Goal: Information Seeking & Learning: Learn about a topic

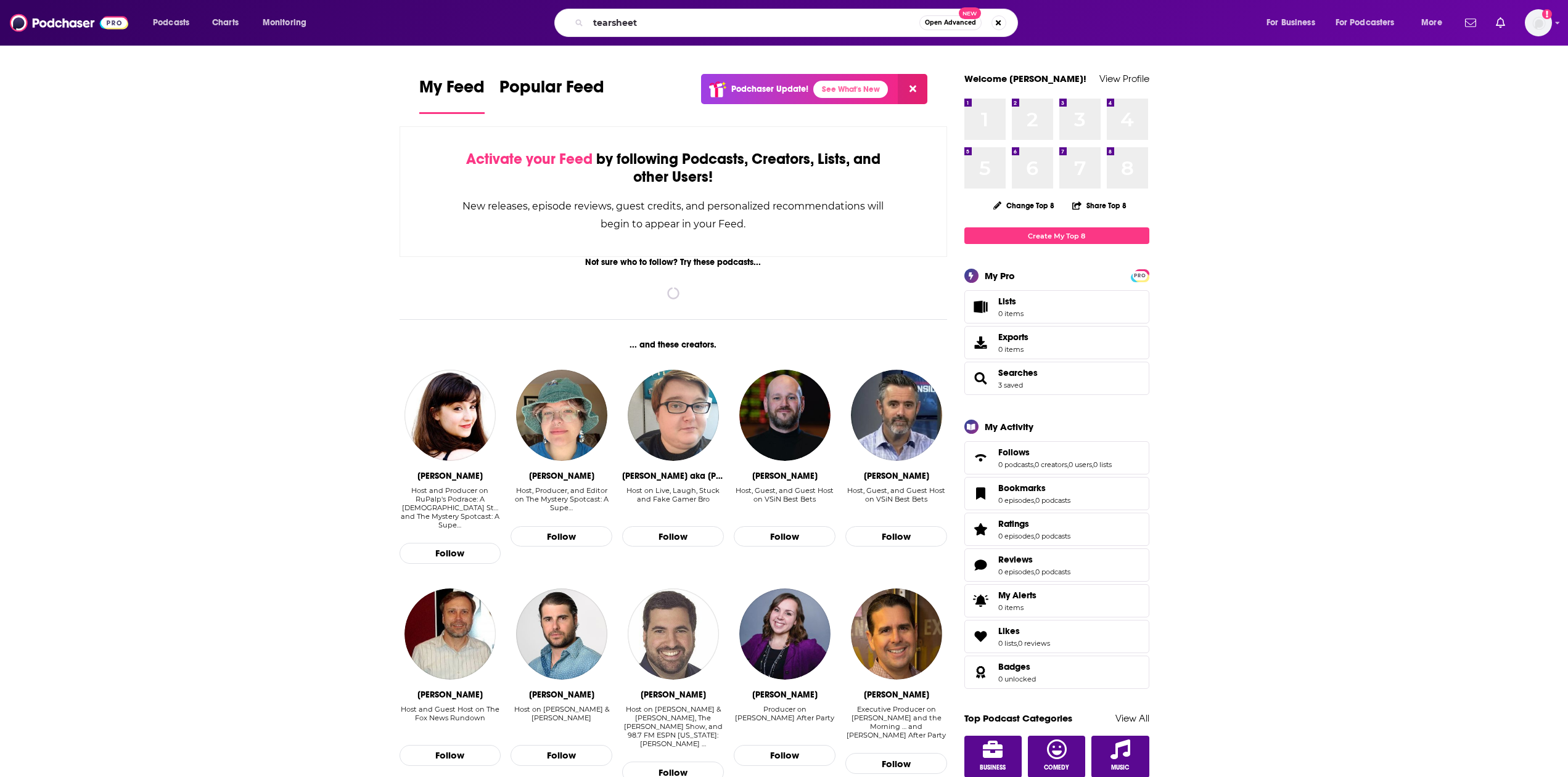
type input "tearsheet"
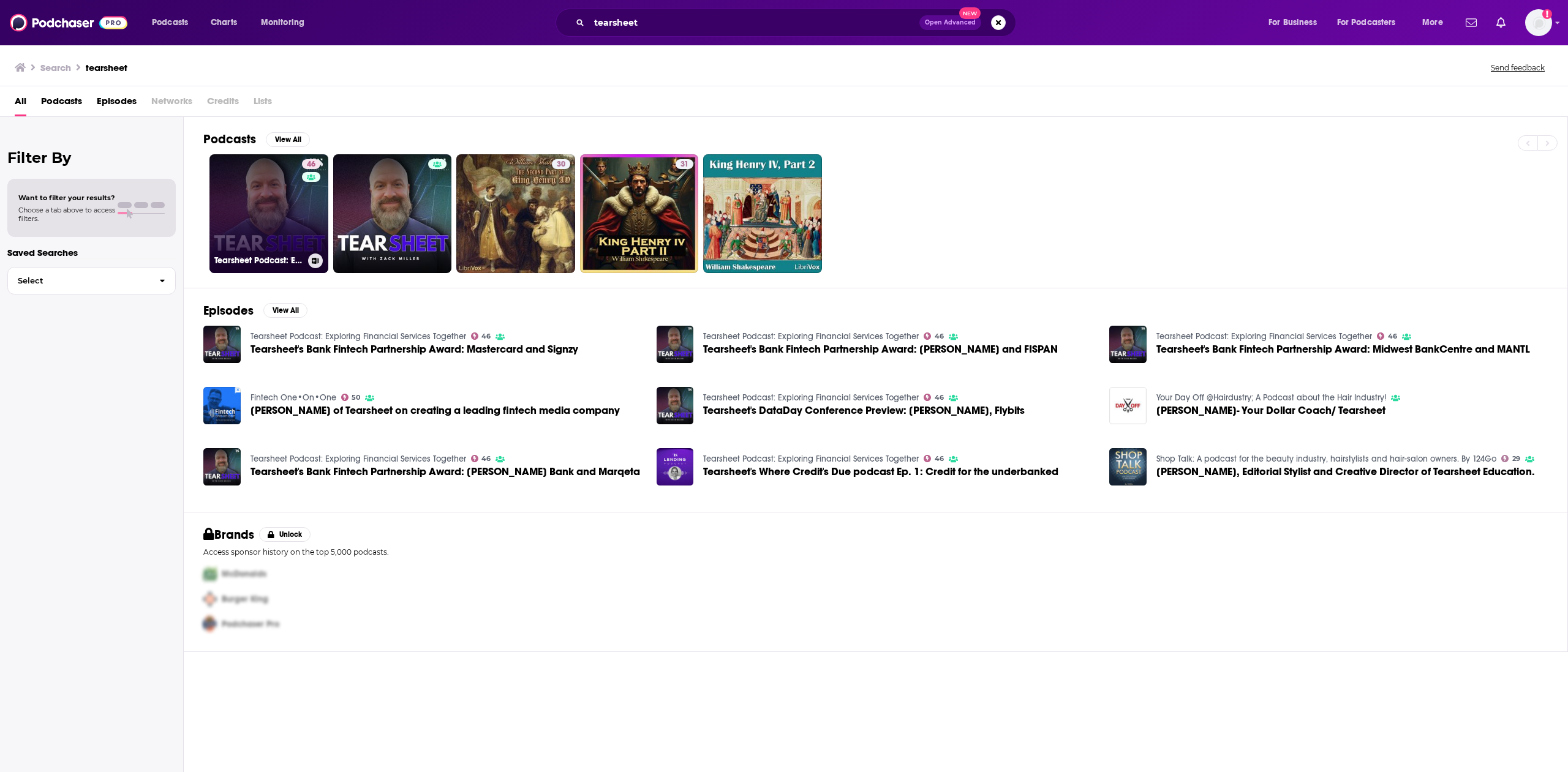
click at [246, 185] on link "46 Tearsheet Podcast: Exploring Financial Services Together" at bounding box center [269, 213] width 119 height 119
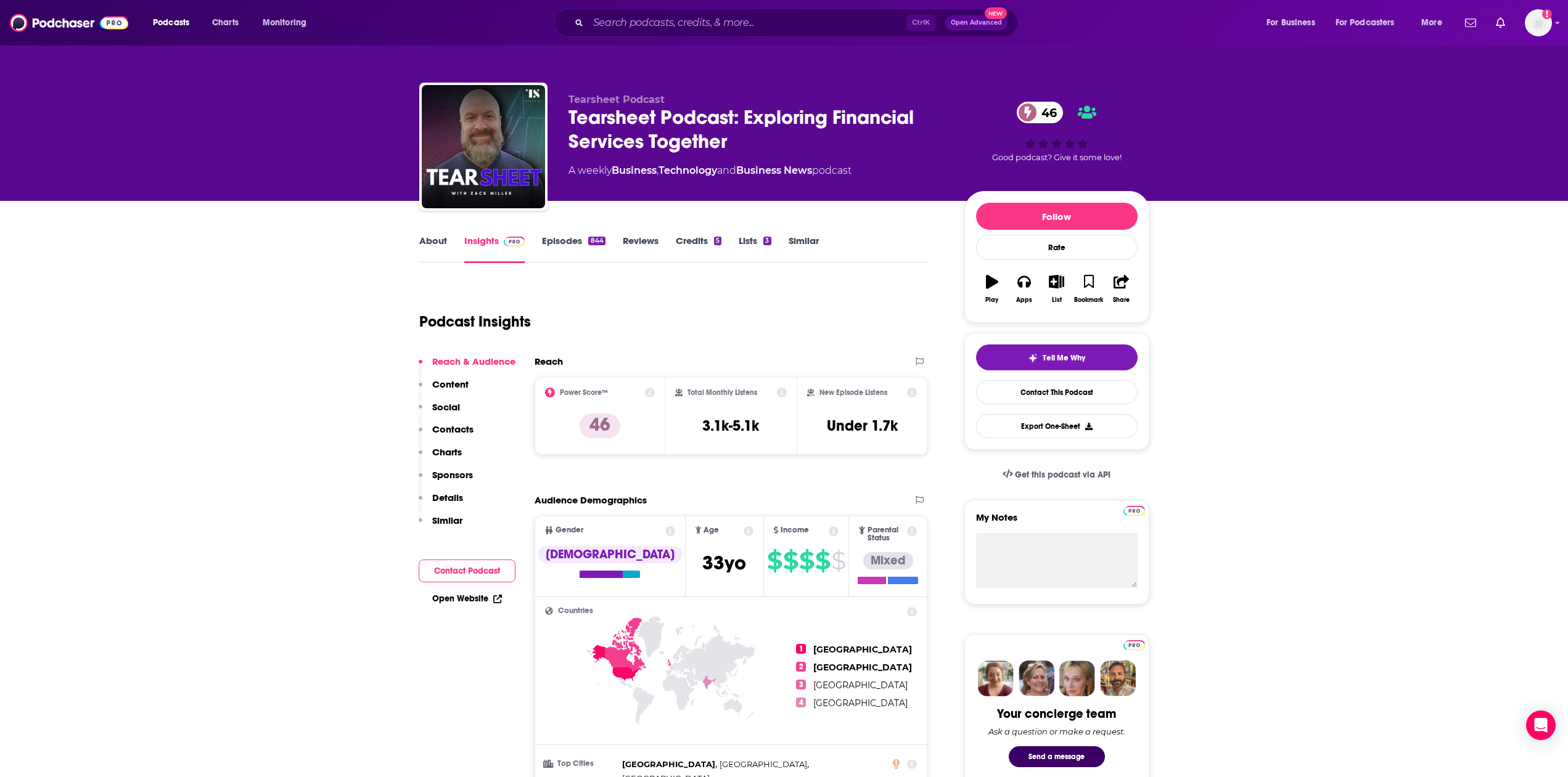
click at [696, 240] on link "Credits 5" at bounding box center [698, 249] width 46 height 28
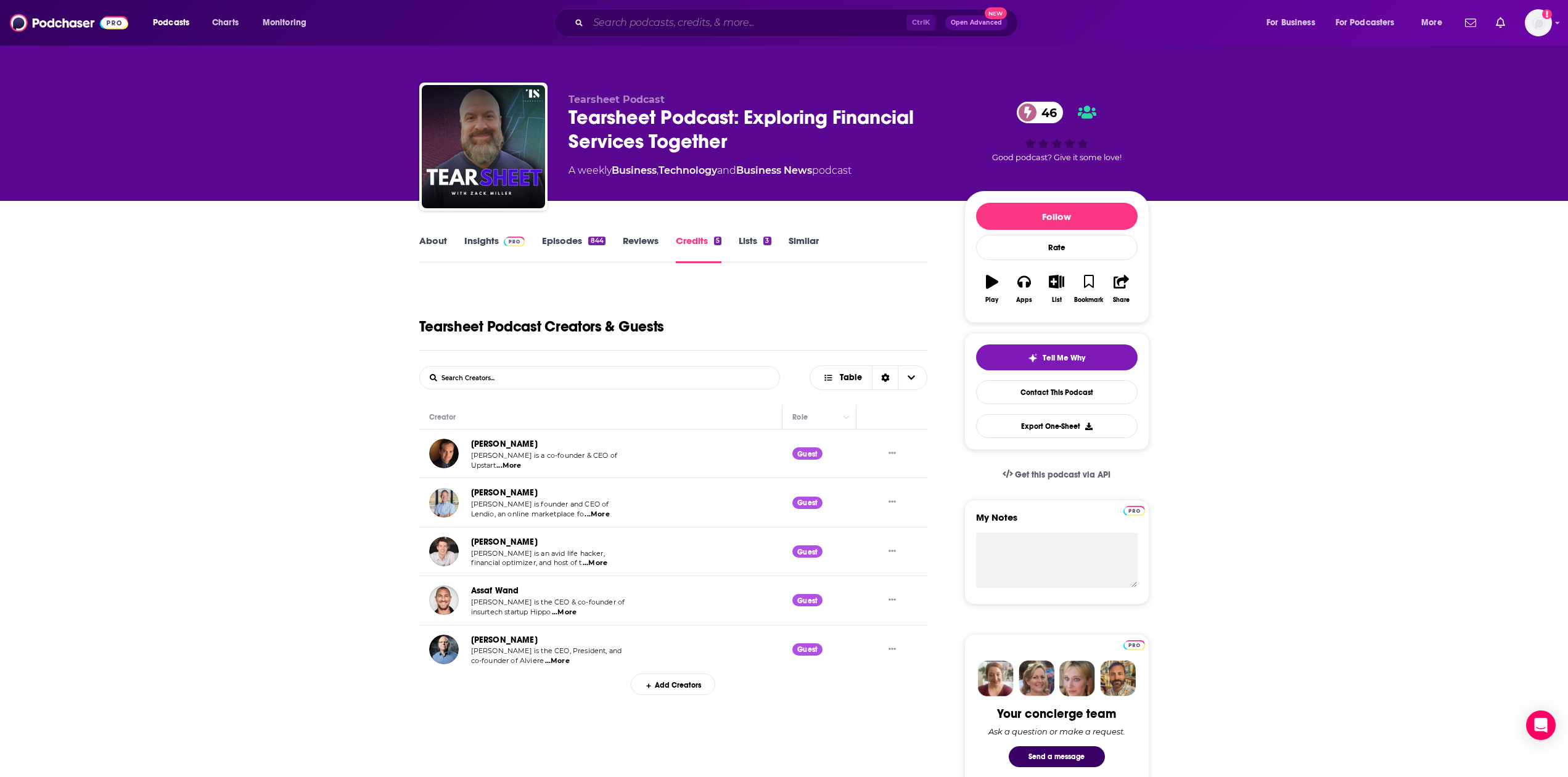
click at [621, 14] on input "Search podcasts, credits, & more..." at bounding box center [746, 23] width 318 height 20
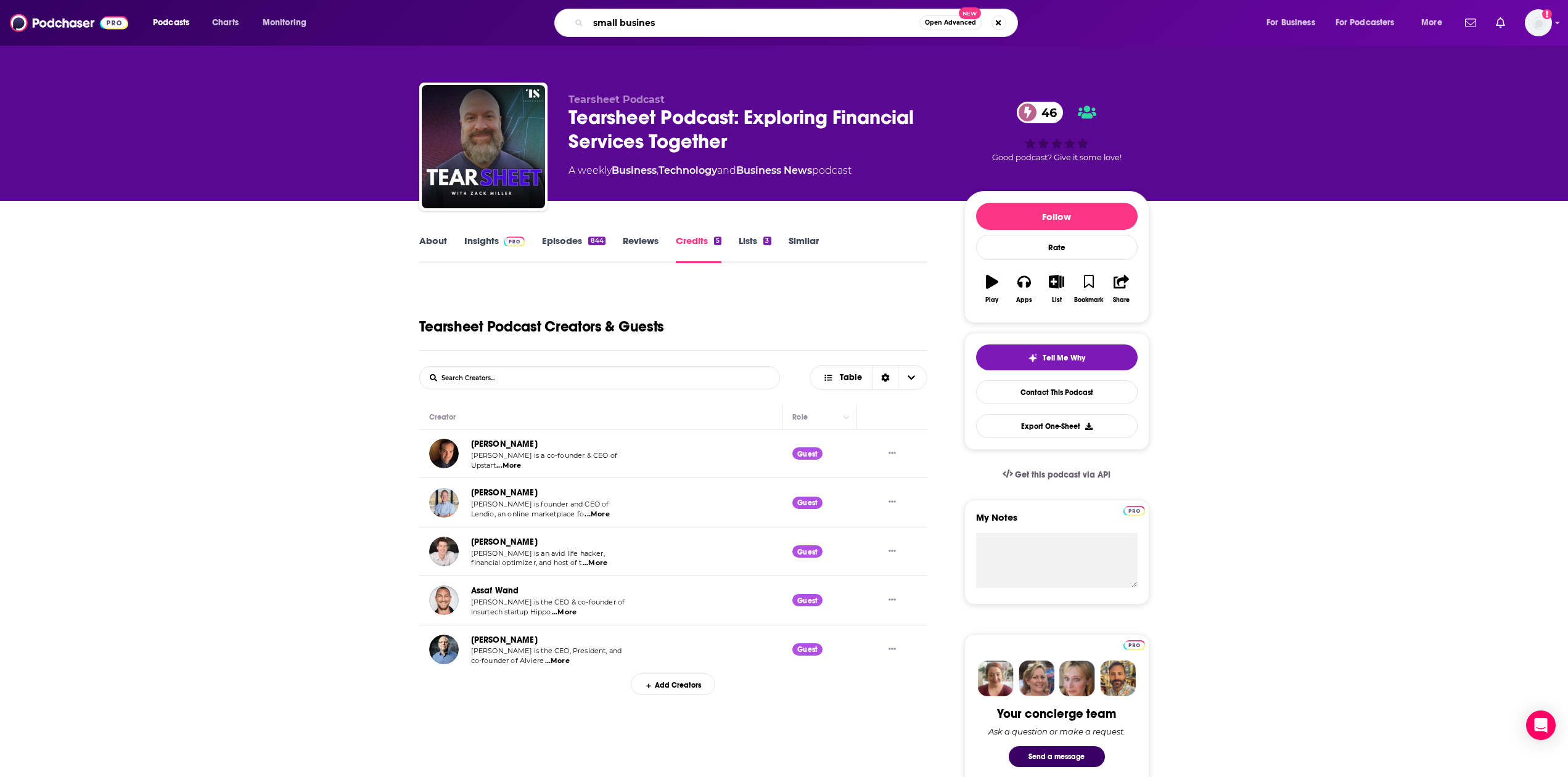
type input "small business"
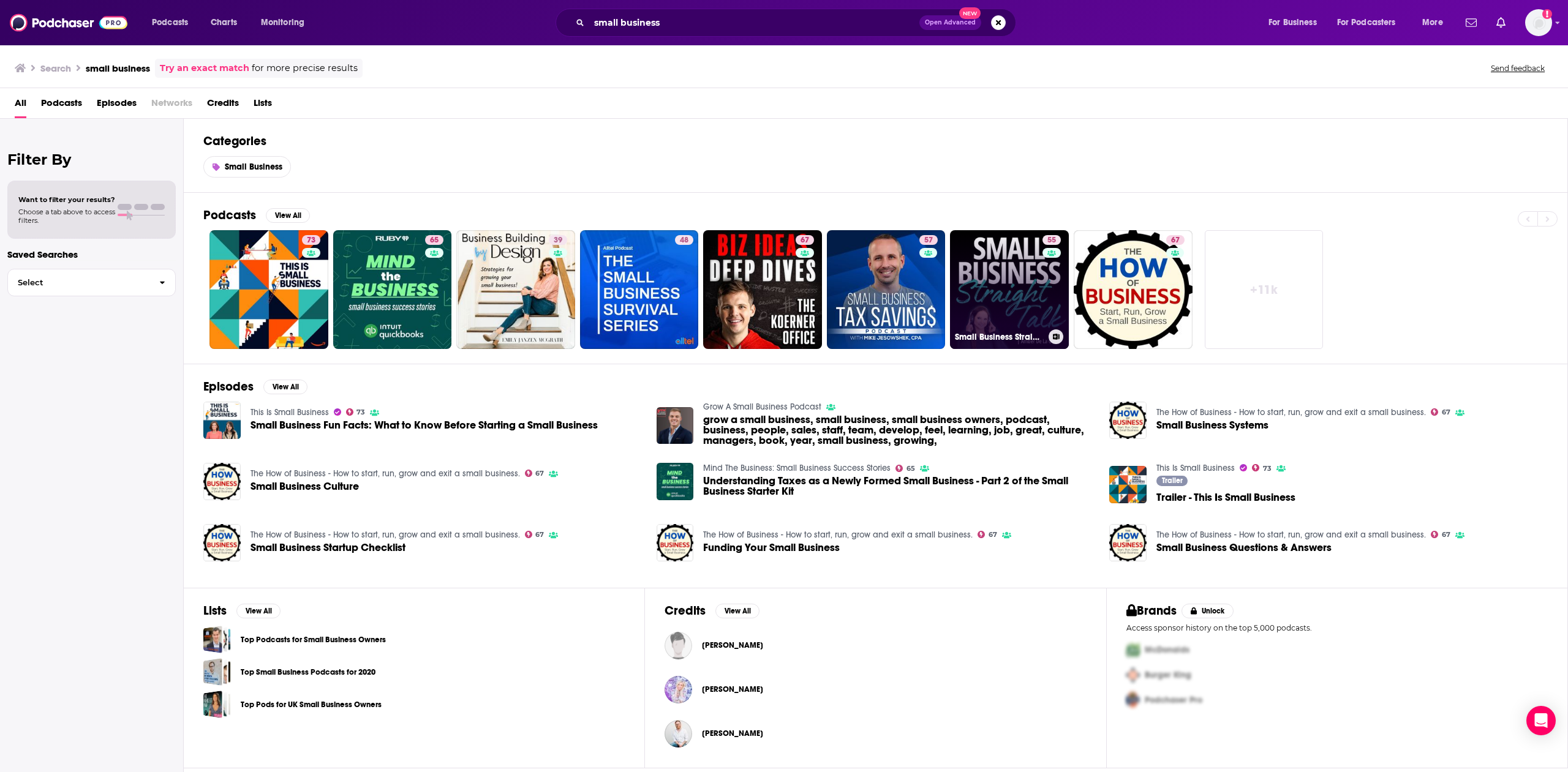
click at [991, 274] on link "55 Small Business Straight Talk | Productivity, Time Management, Mindset, & Bus…" at bounding box center [1009, 289] width 119 height 119
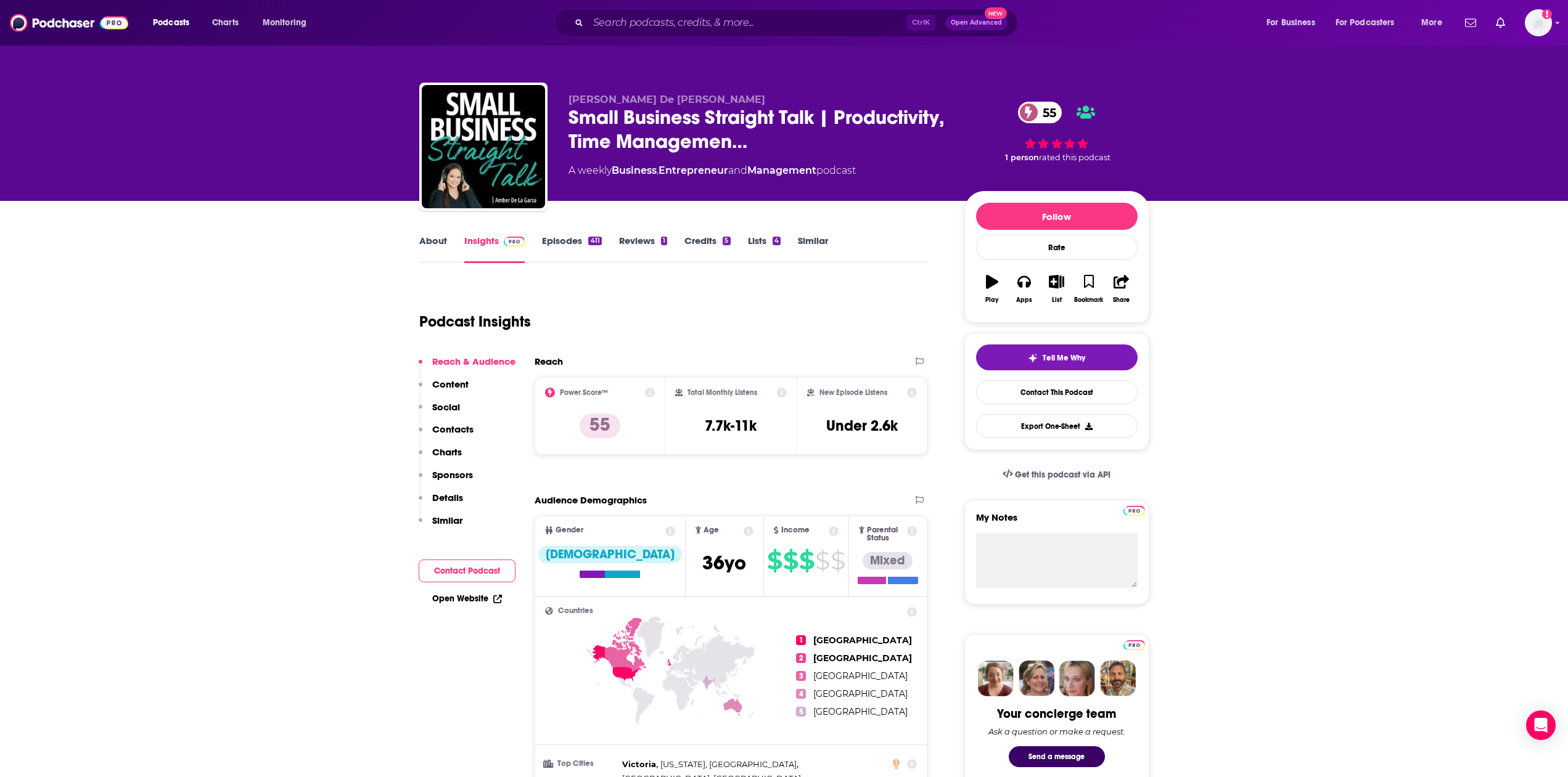
click at [562, 244] on link "Episodes 411" at bounding box center [571, 249] width 59 height 28
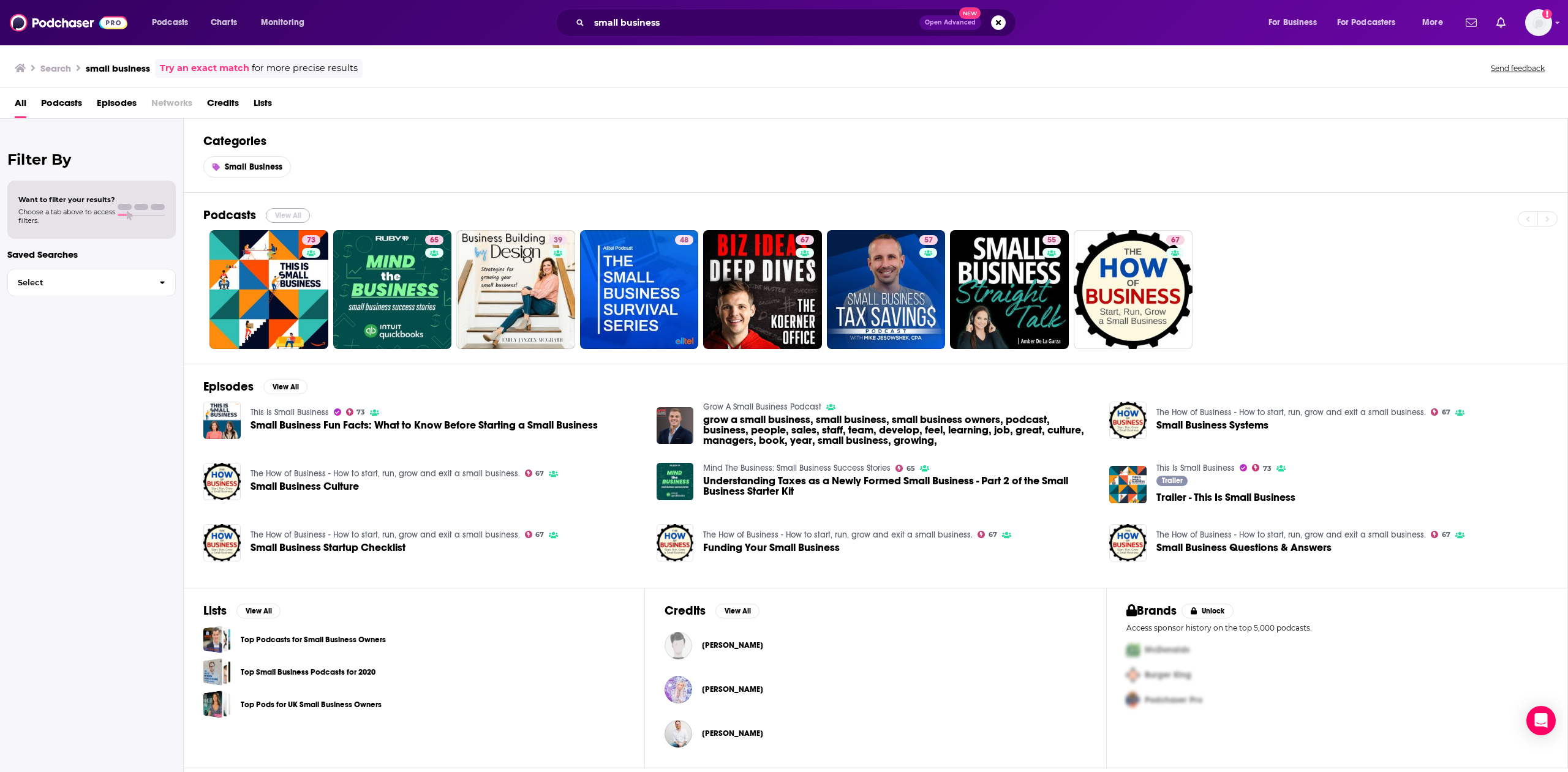
click at [305, 219] on button "View All" at bounding box center [287, 216] width 44 height 15
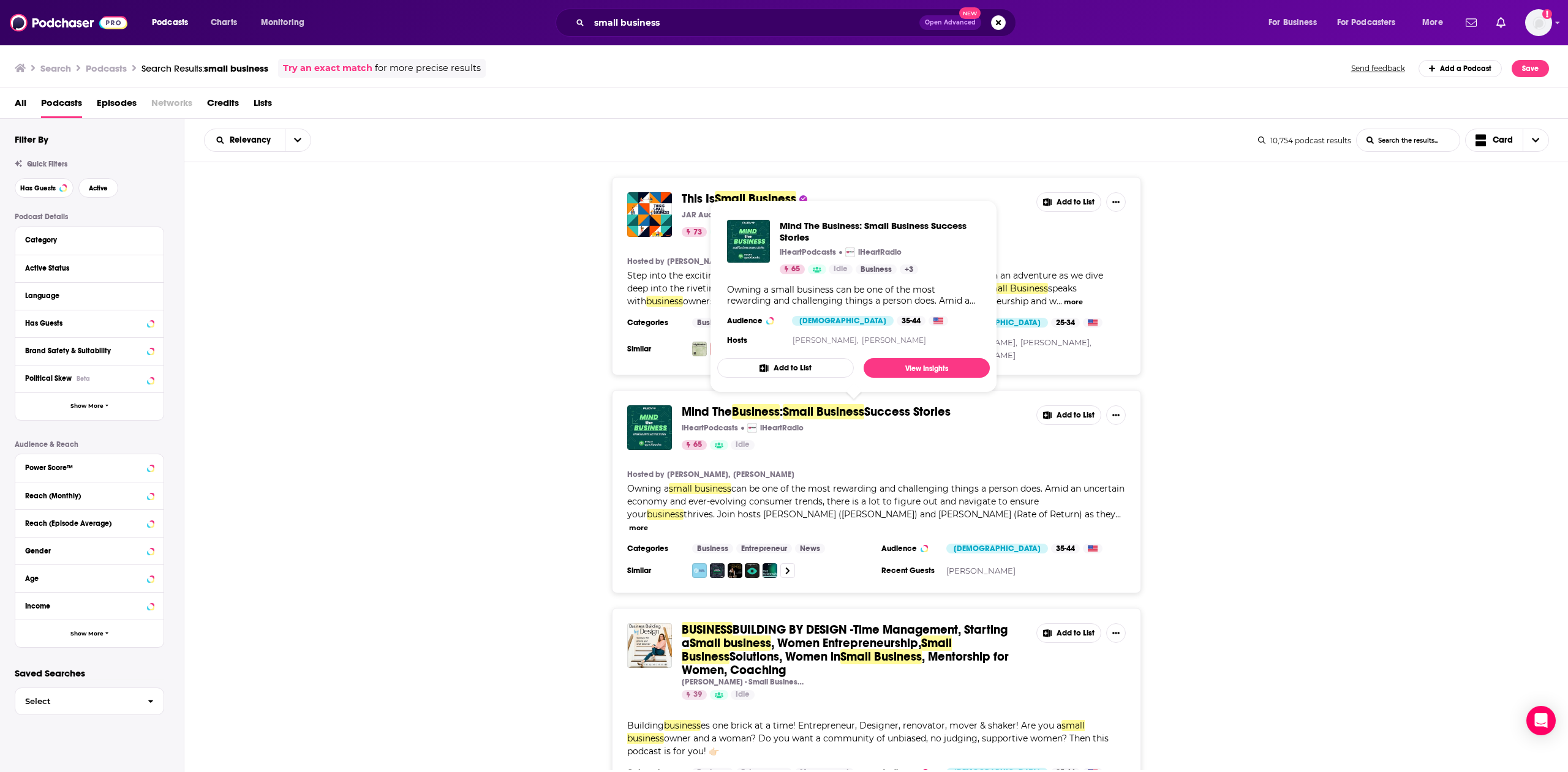
click at [827, 412] on span "Small Business" at bounding box center [824, 411] width 81 height 15
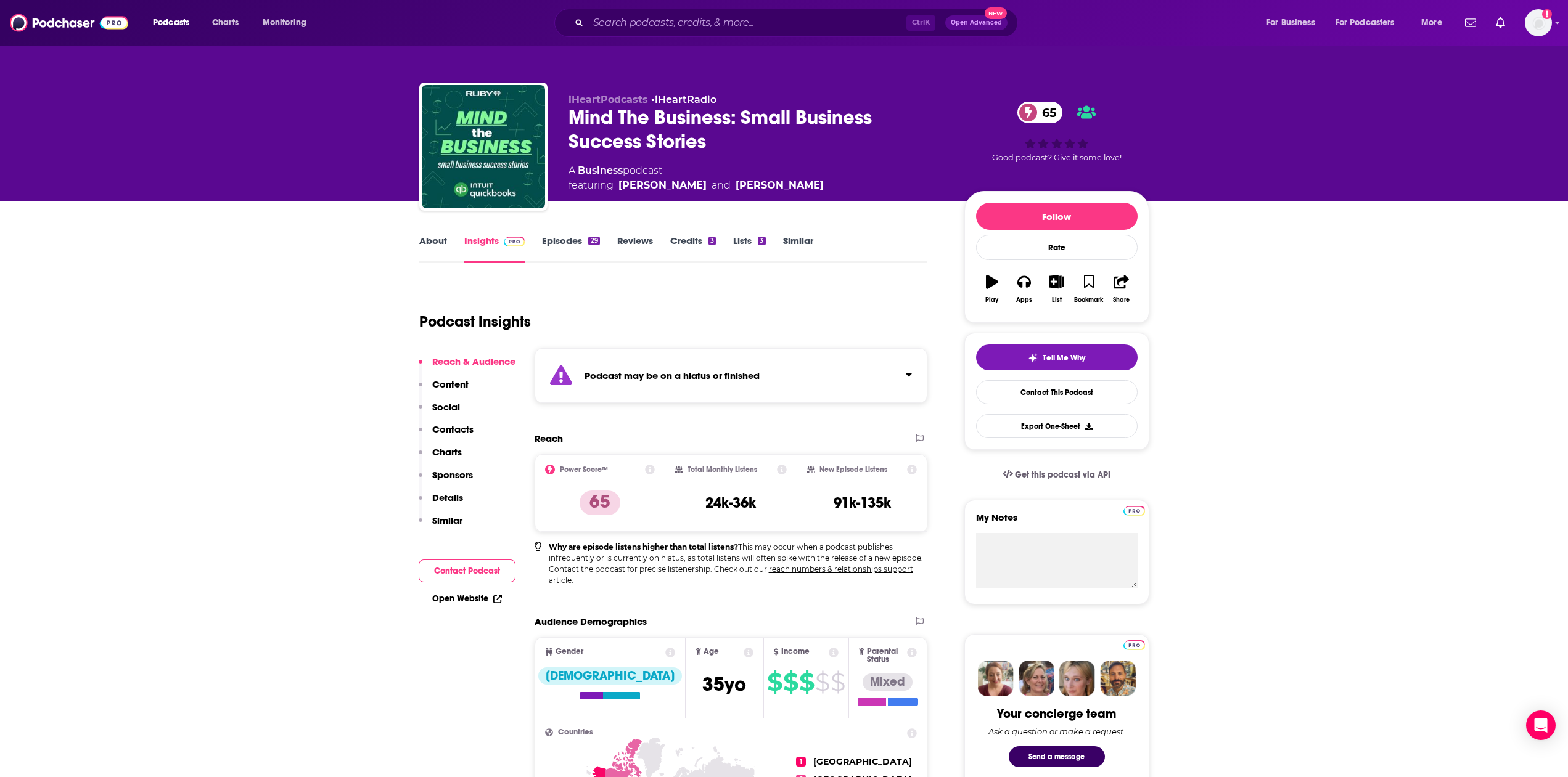
click at [468, 382] on div "Reach & Audience Content Social Contacts Charts Sponsors Details Similar" at bounding box center [467, 446] width 97 height 181
click at [456, 384] on p "Content" at bounding box center [451, 384] width 37 height 12
click at [542, 243] on link "Episodes 29" at bounding box center [570, 249] width 58 height 28
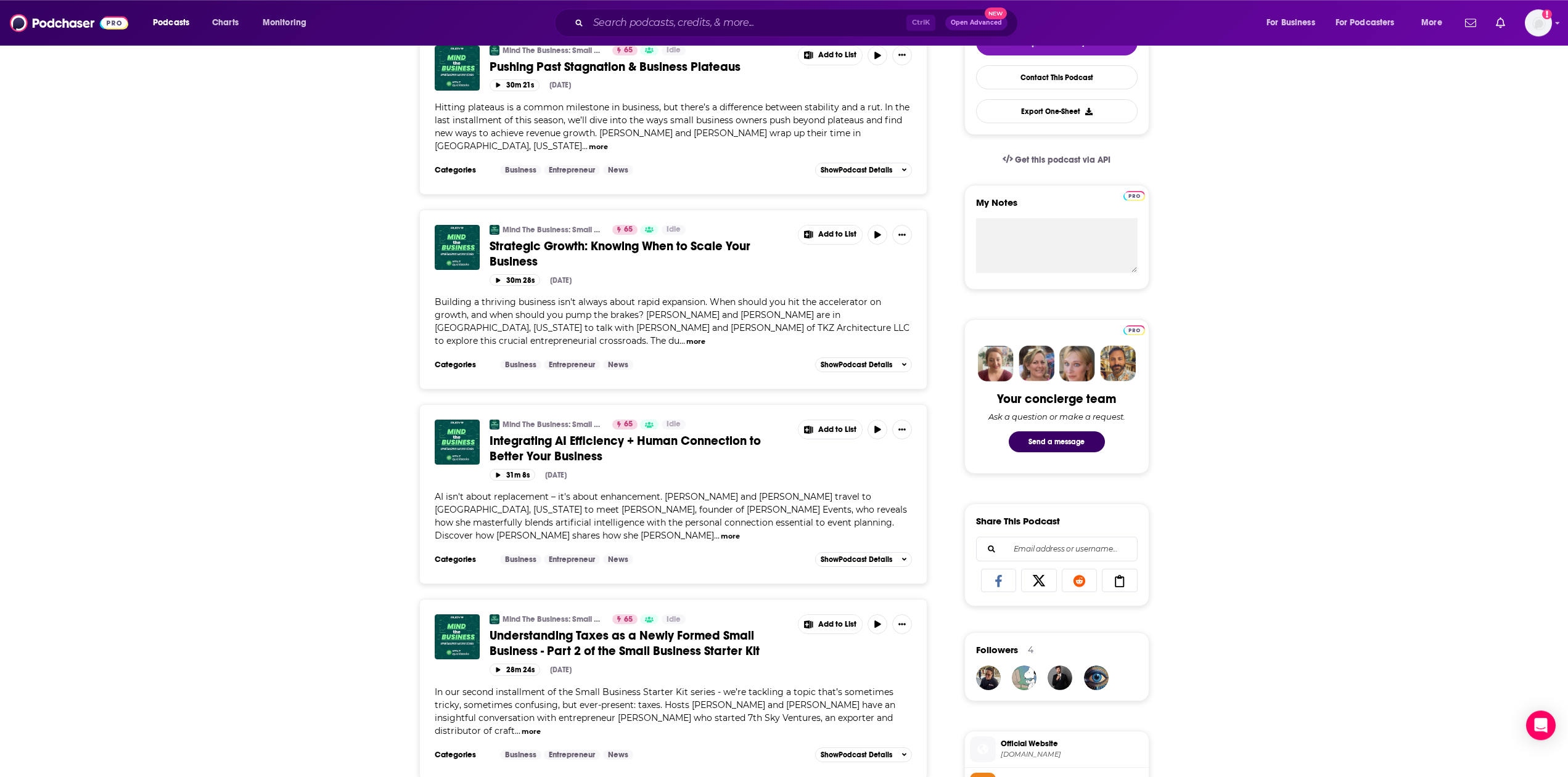
scroll to position [377, 0]
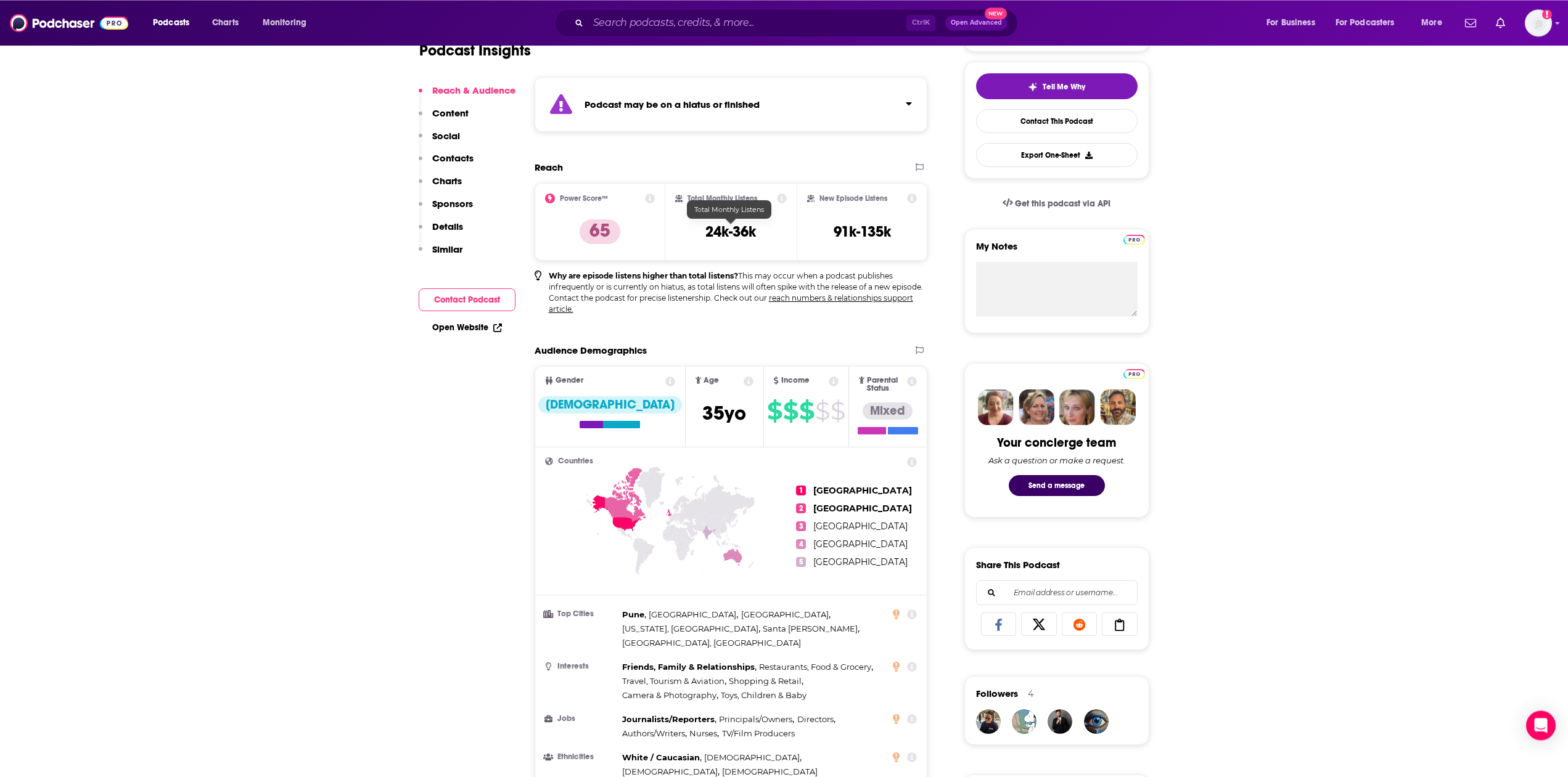
scroll to position [440, 0]
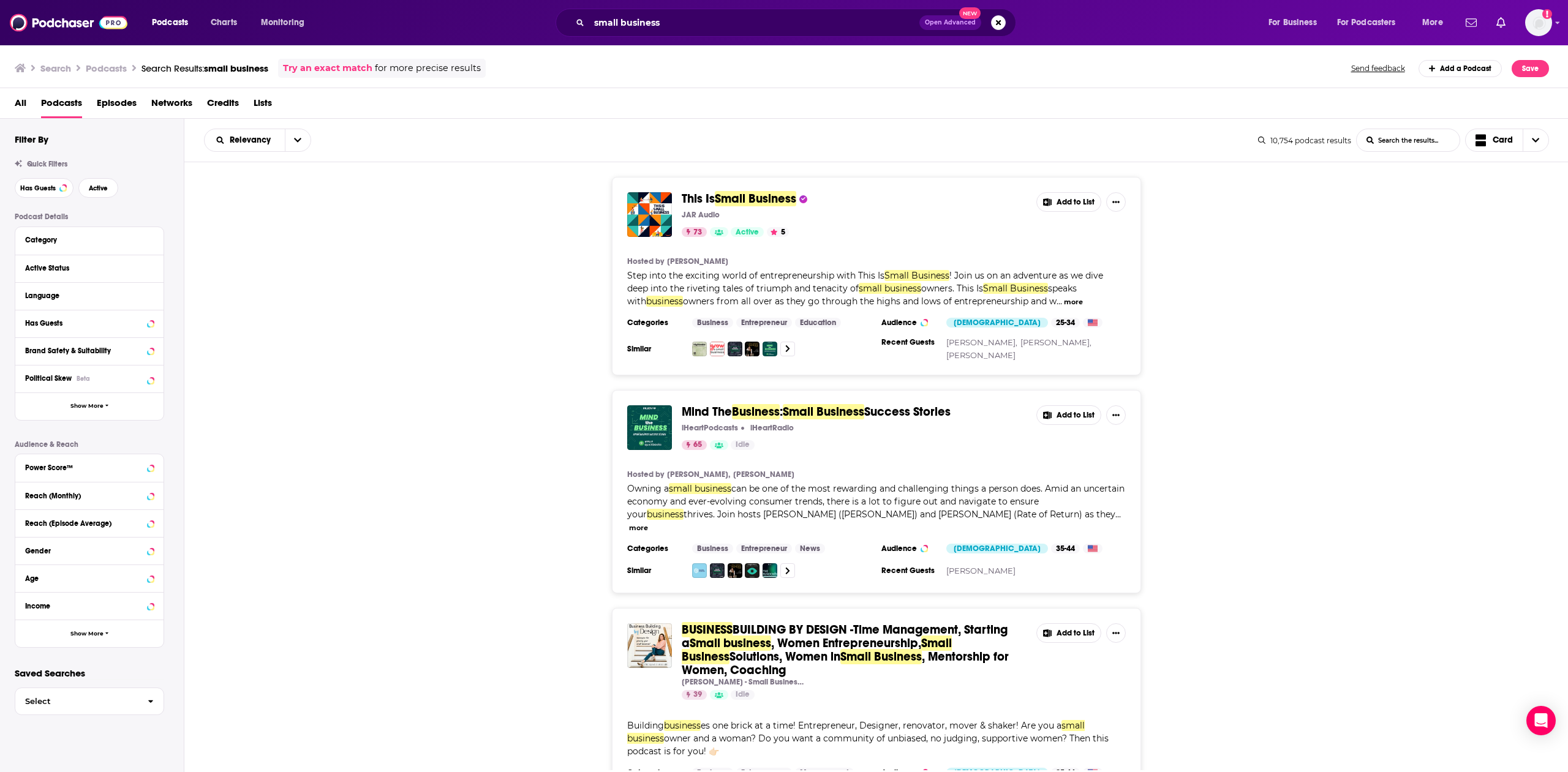
scroll to position [279, 0]
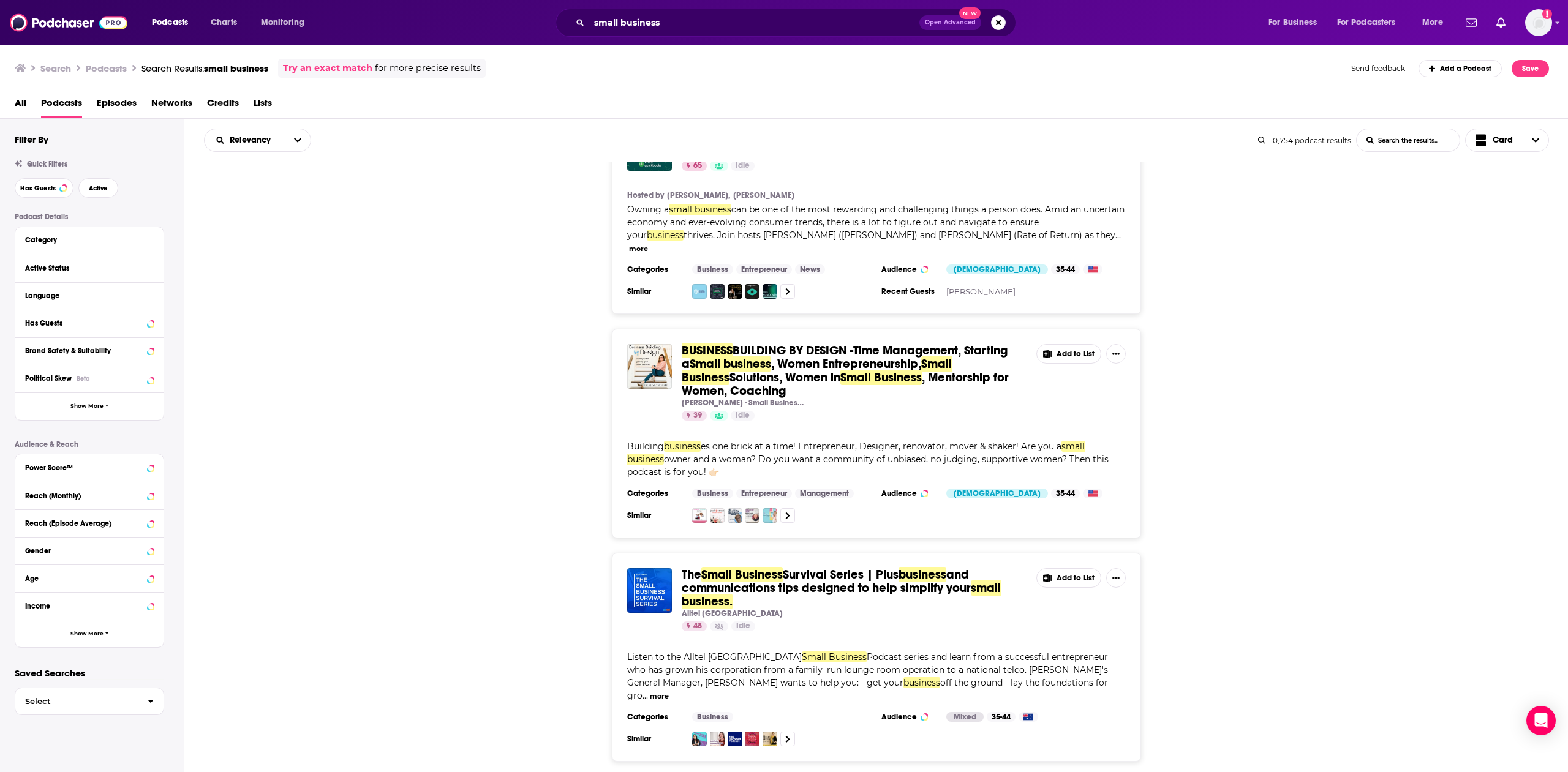
click at [517, 479] on div "BUSINESS BUILDING BY DESIGN -Time Management, Starting a Small business , Women…" at bounding box center [876, 433] width 1385 height 210
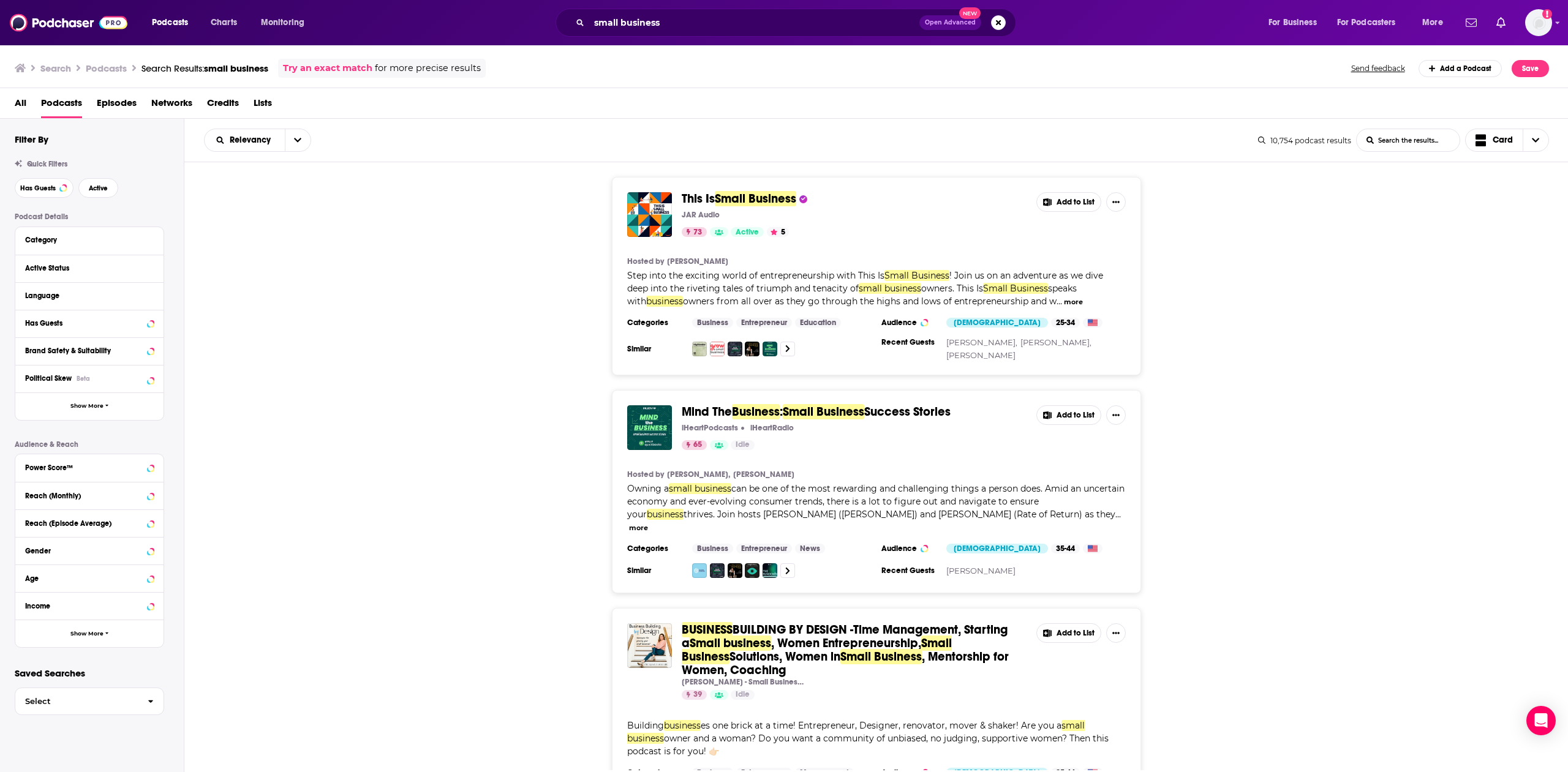
scroll to position [210, 0]
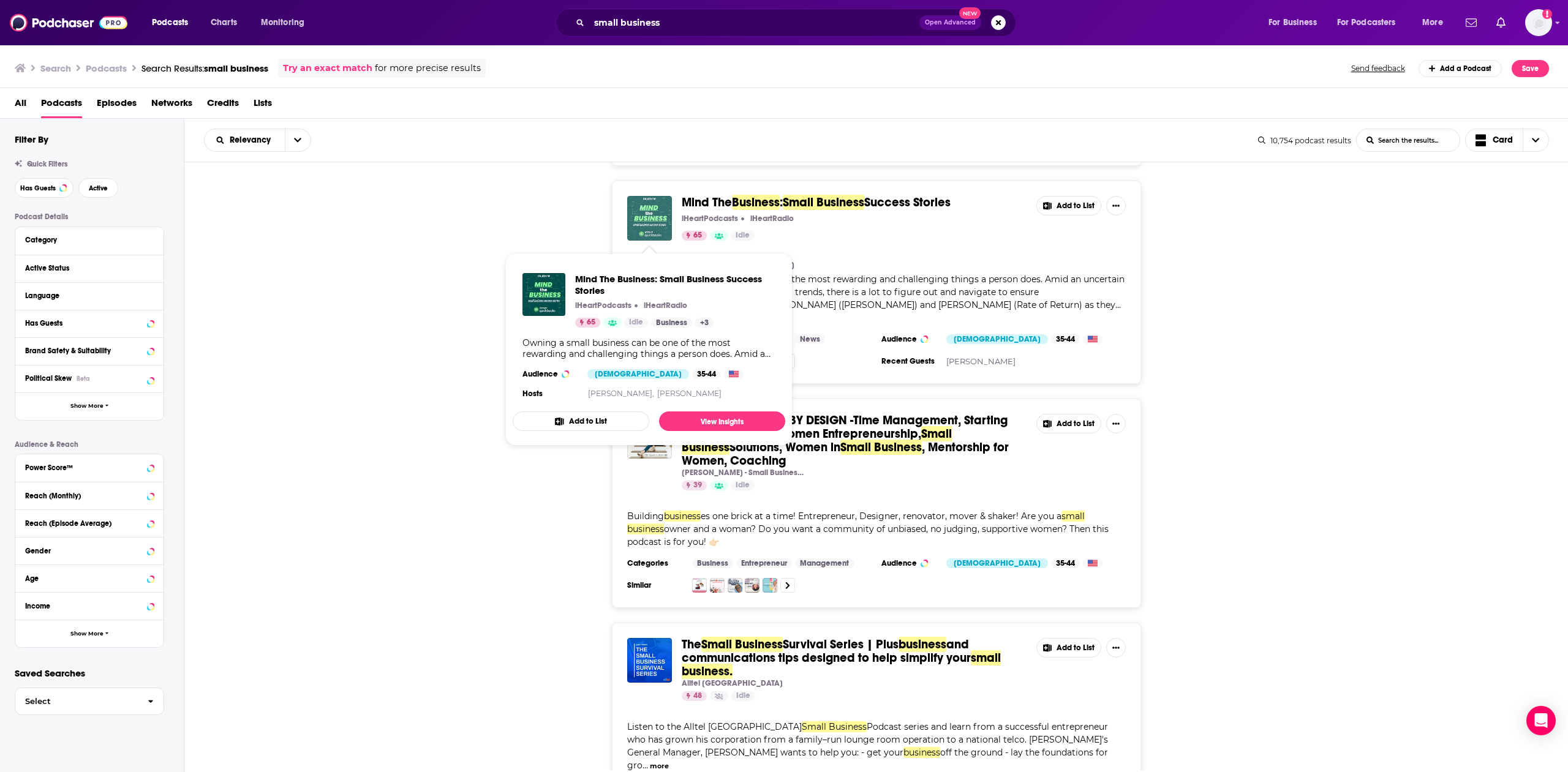
click at [665, 214] on img "Mind The Business: Small Business Success Stories" at bounding box center [650, 218] width 45 height 45
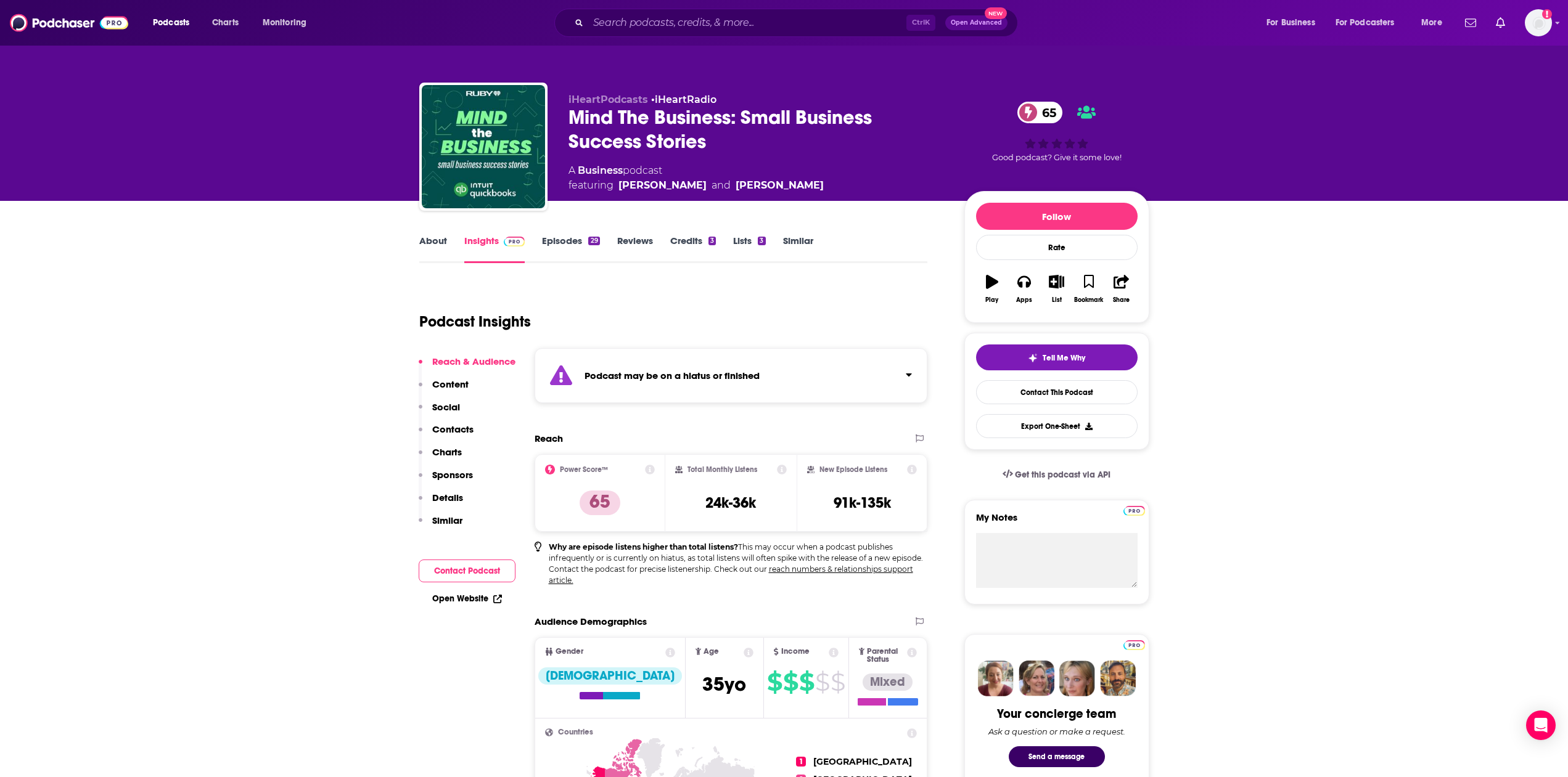
click at [564, 235] on link "Episodes 29" at bounding box center [570, 249] width 58 height 28
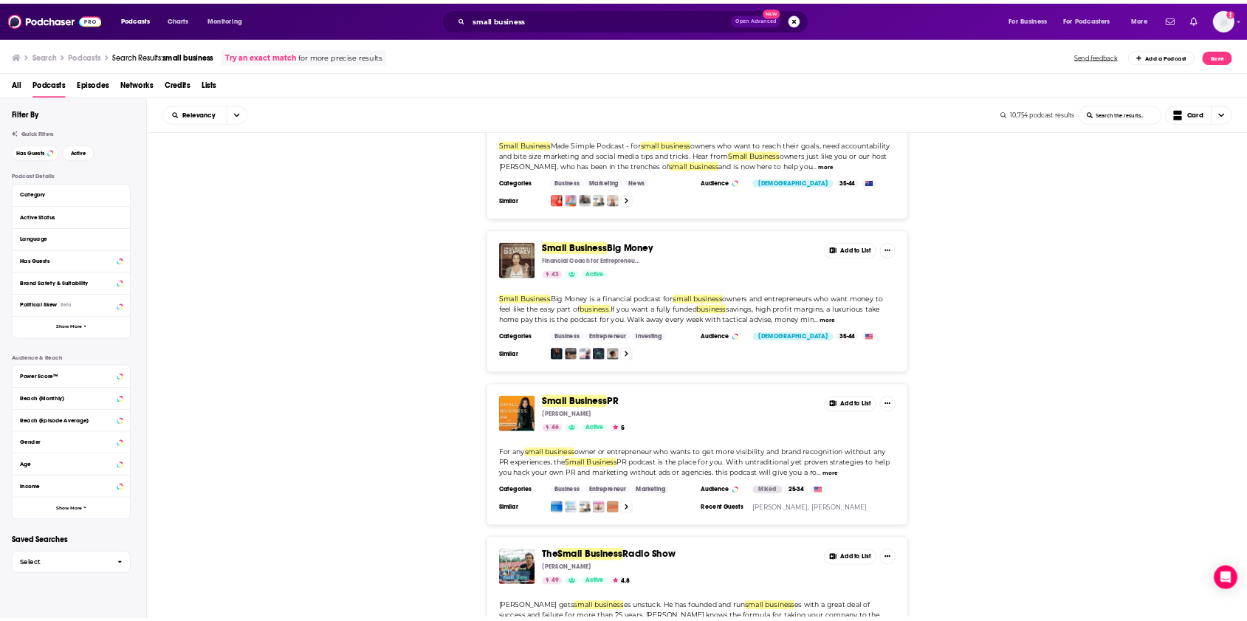
scroll to position [2441, 0]
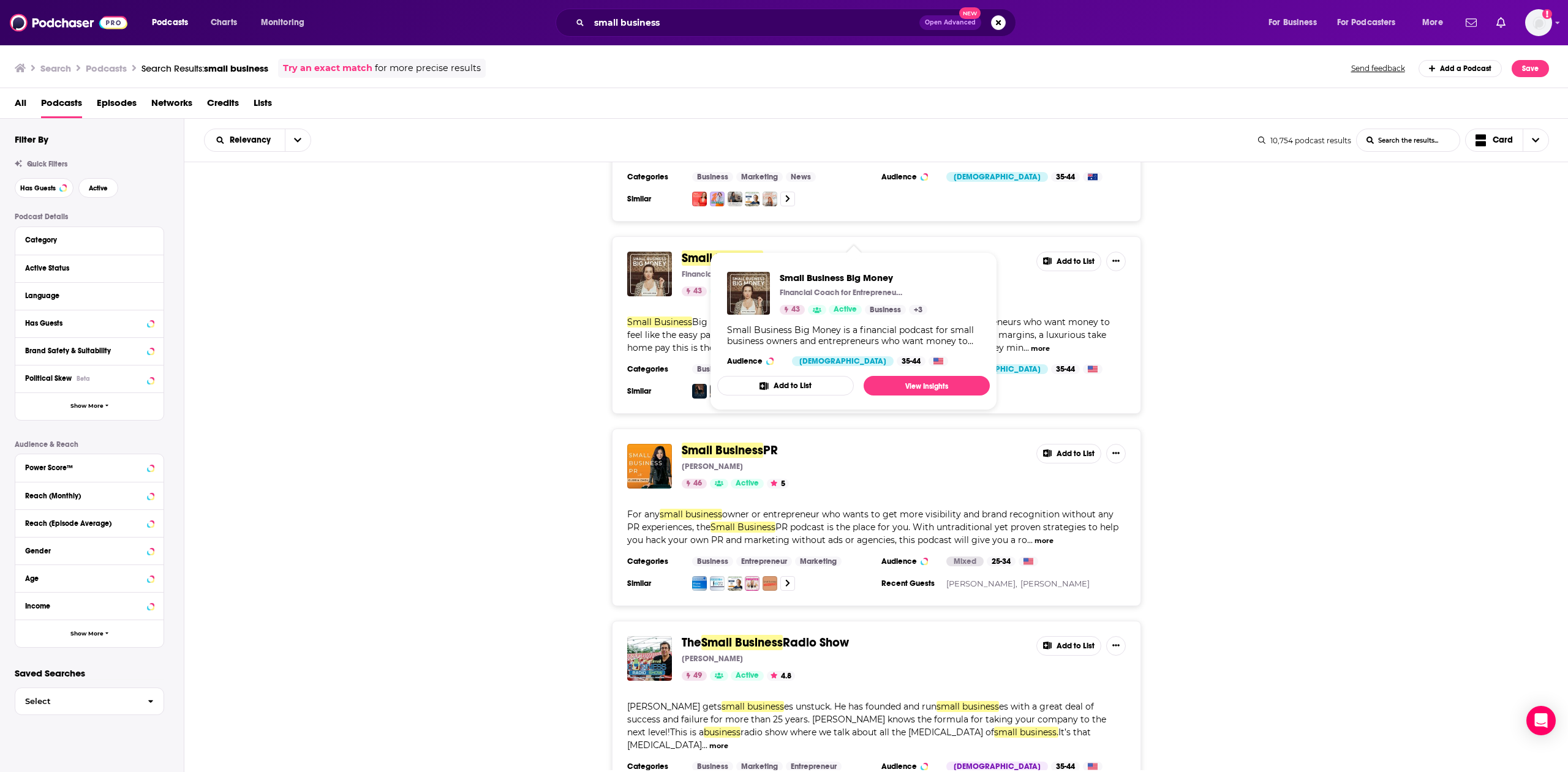
click at [718, 250] on span "Small Business" at bounding box center [723, 258] width 81 height 15
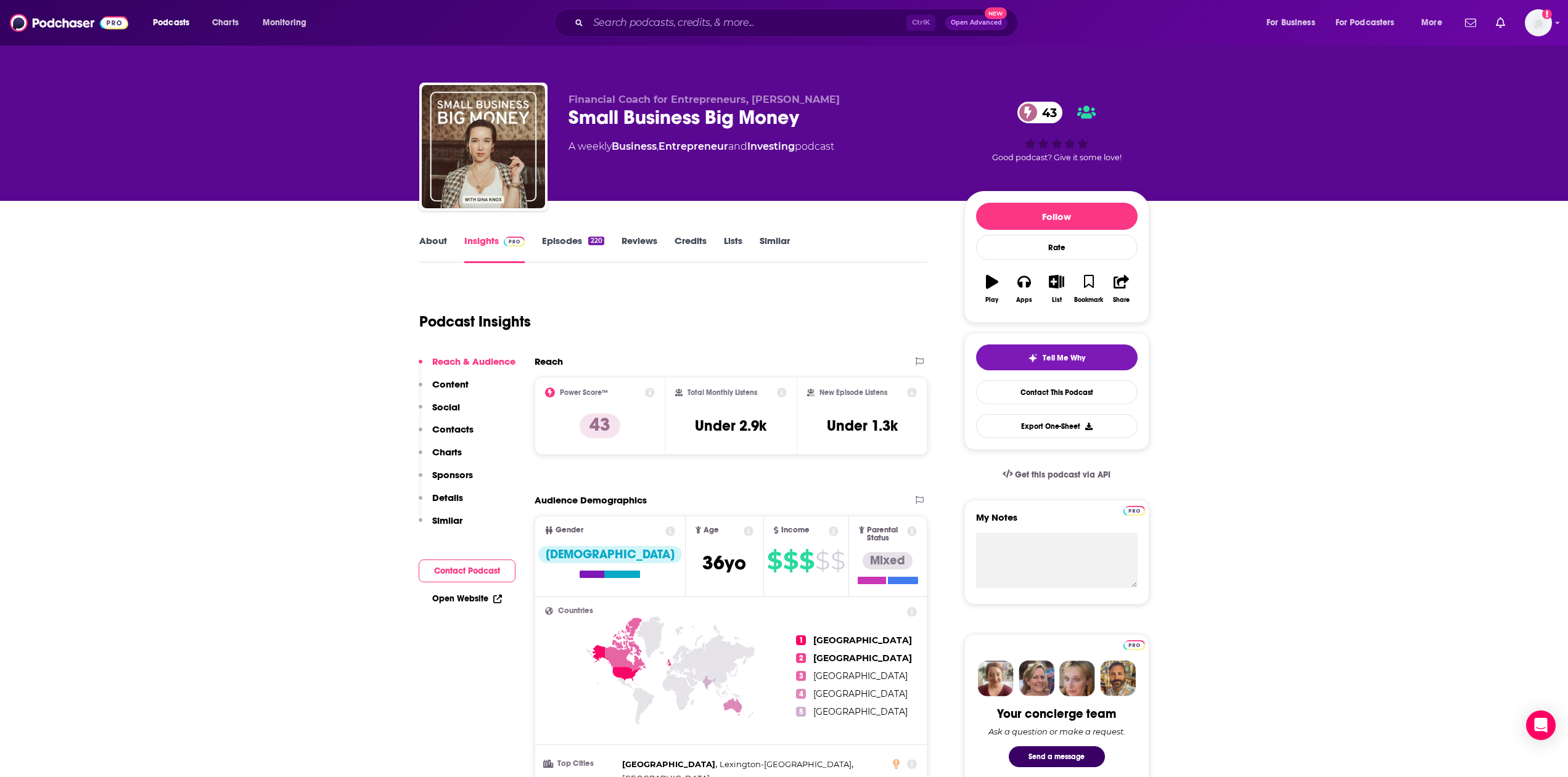
click at [600, 241] on div "220" at bounding box center [595, 241] width 15 height 8
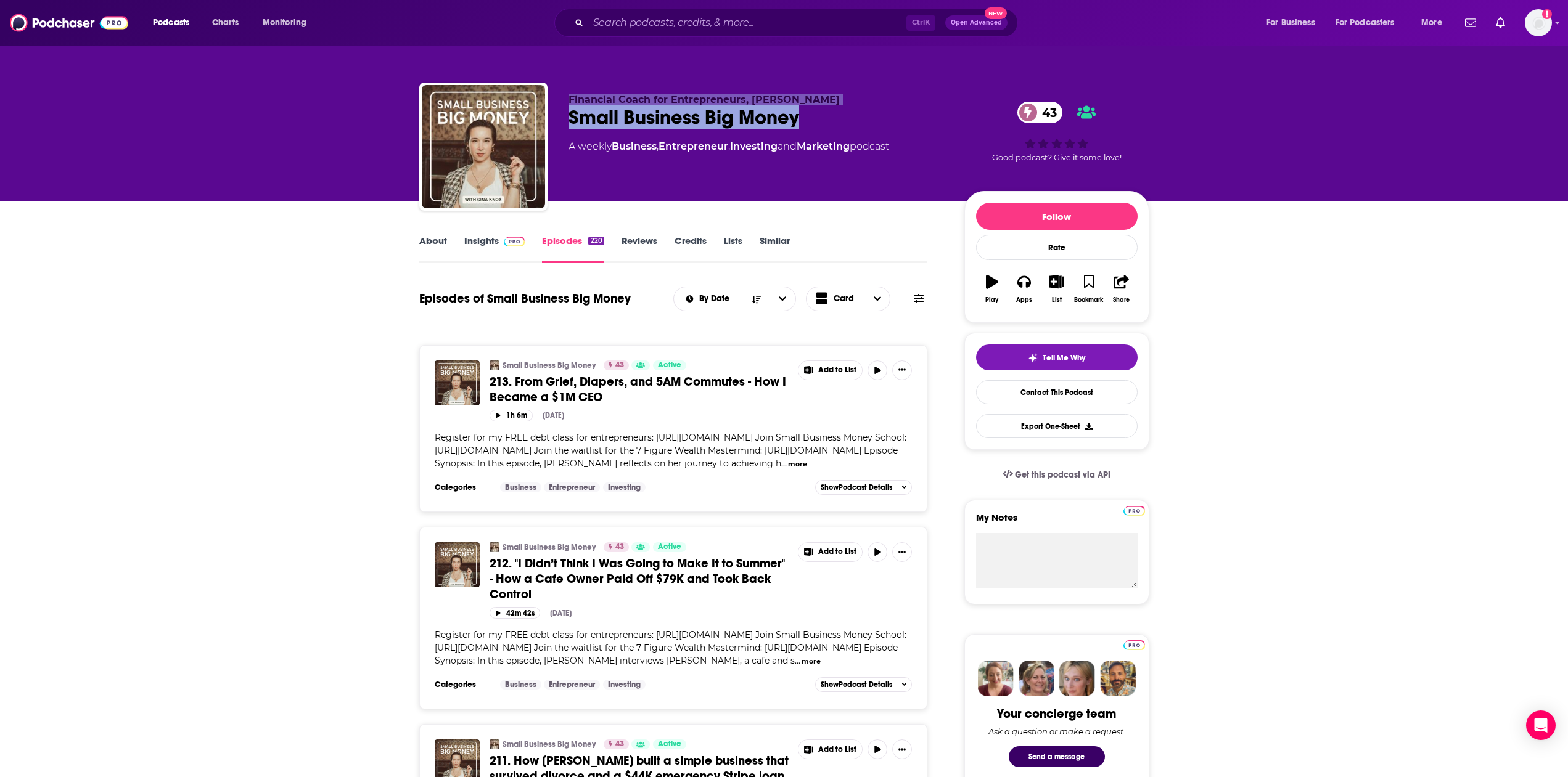
drag, startPoint x: 807, startPoint y: 115, endPoint x: 534, endPoint y: 105, distance: 273.2
click at [534, 105] on div "Financial Coach for Entrepreneurs, [PERSON_NAME] Small Business Big Money 43 A …" at bounding box center [784, 149] width 730 height 133
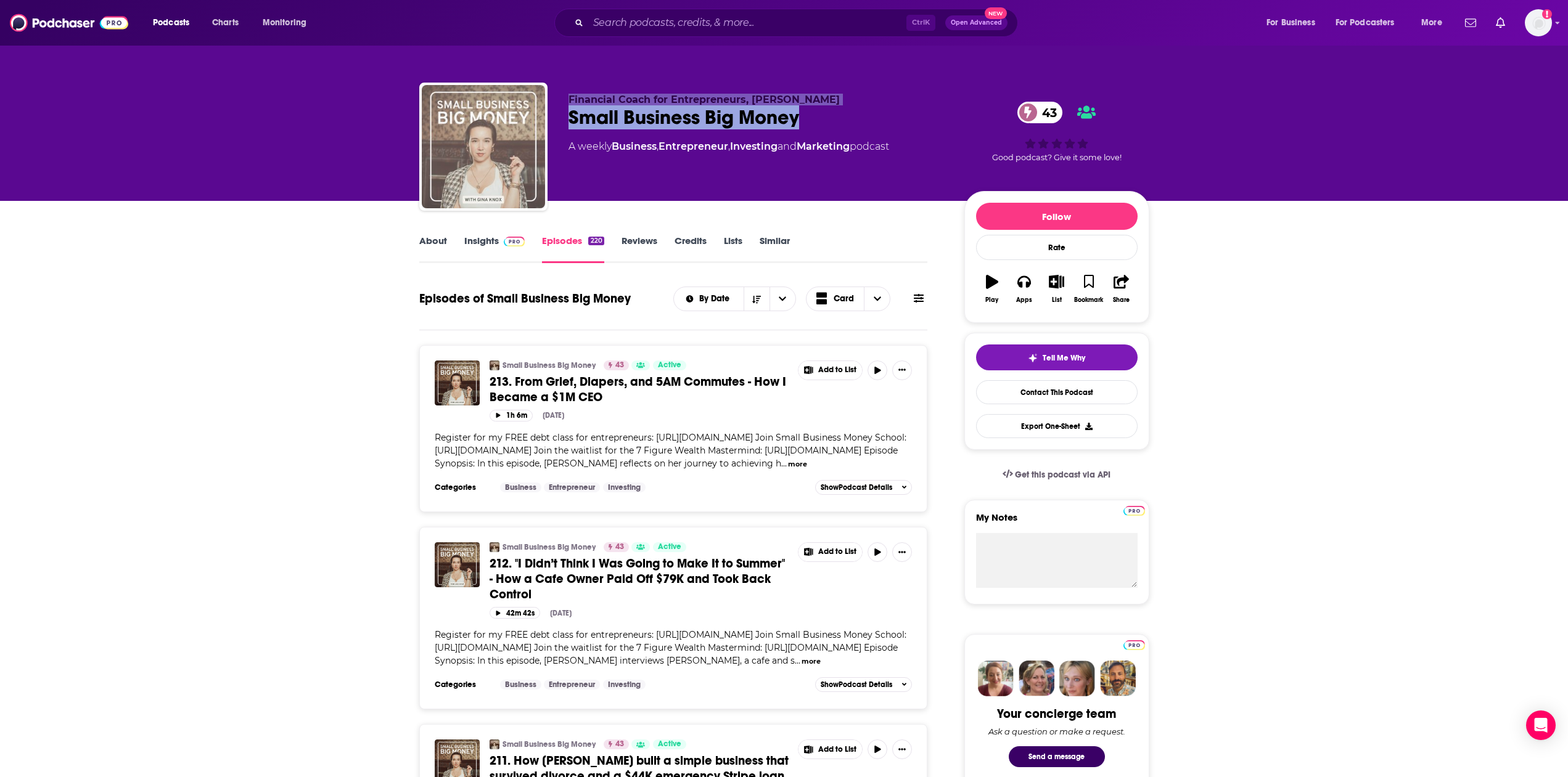
click at [543, 110] on img "Small Business Big Money" at bounding box center [483, 147] width 124 height 124
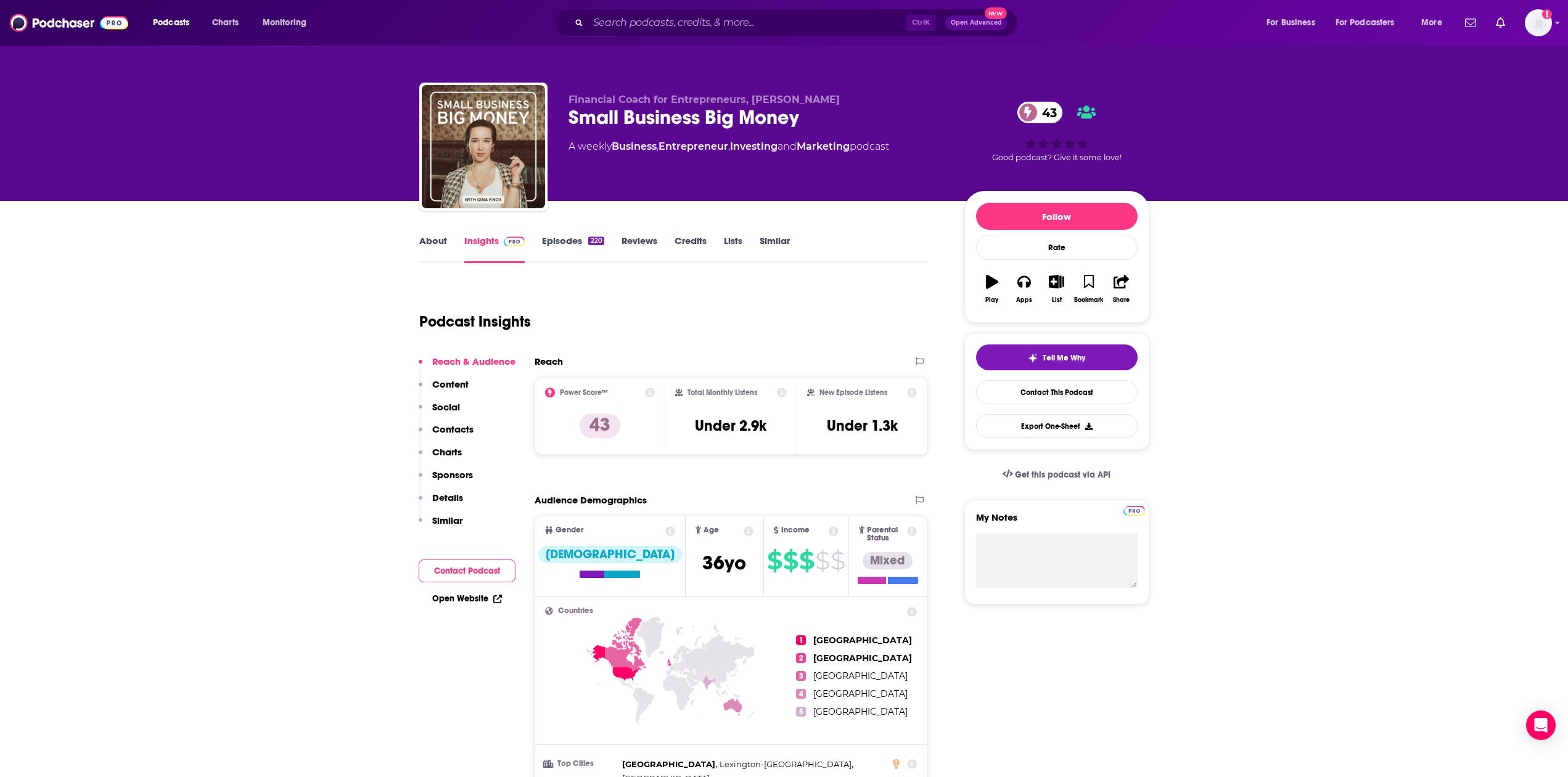
click at [619, 111] on div "Small Business Big Money 43" at bounding box center [756, 117] width 376 height 24
